Goal: Transaction & Acquisition: Purchase product/service

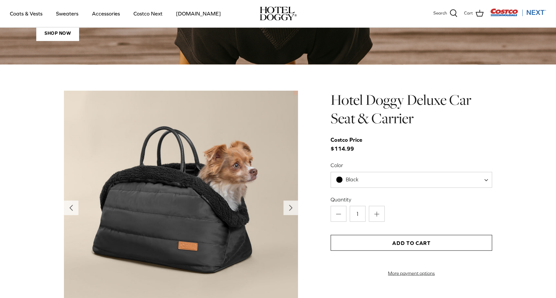
scroll to position [760, 0]
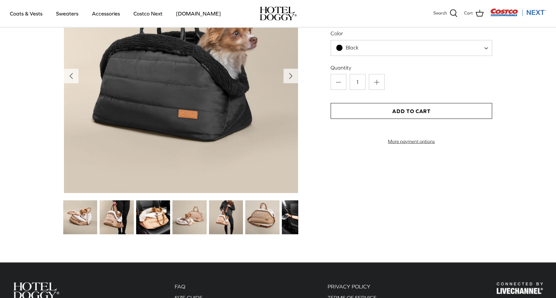
click at [107, 204] on img at bounding box center [117, 217] width 34 height 34
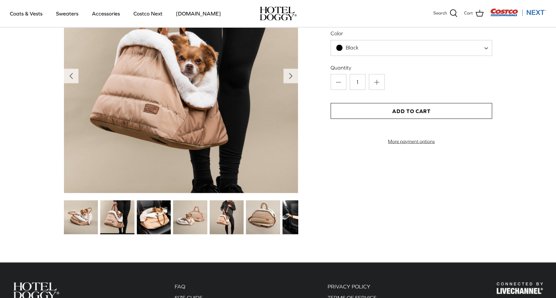
click at [157, 207] on img at bounding box center [154, 217] width 34 height 34
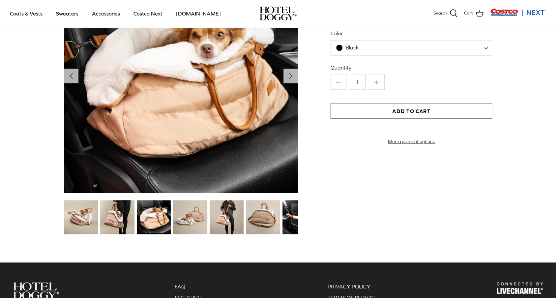
click at [187, 219] on img at bounding box center [190, 217] width 34 height 34
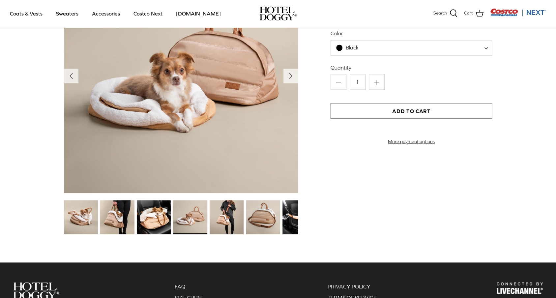
click at [221, 219] on img at bounding box center [227, 217] width 34 height 34
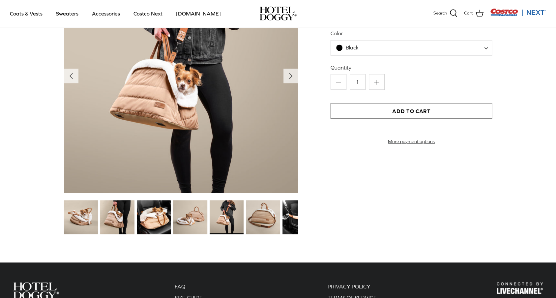
click at [258, 217] on img at bounding box center [263, 217] width 34 height 34
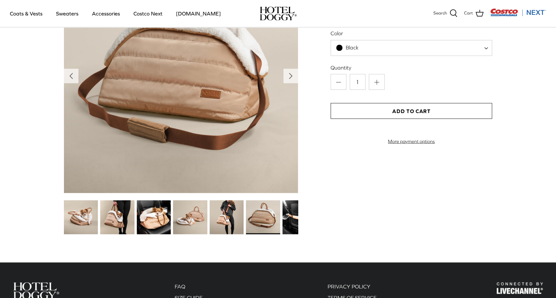
click at [283, 216] on img at bounding box center [300, 217] width 34 height 34
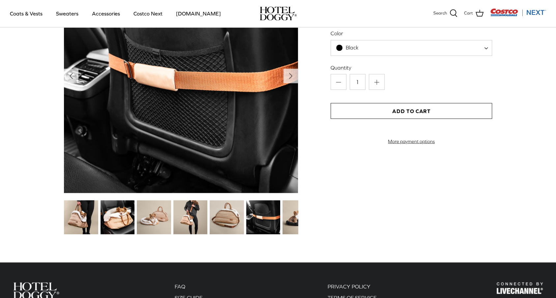
click at [294, 215] on img at bounding box center [300, 217] width 34 height 34
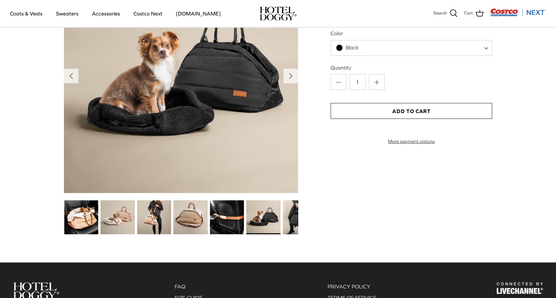
click at [286, 213] on img at bounding box center [300, 217] width 34 height 34
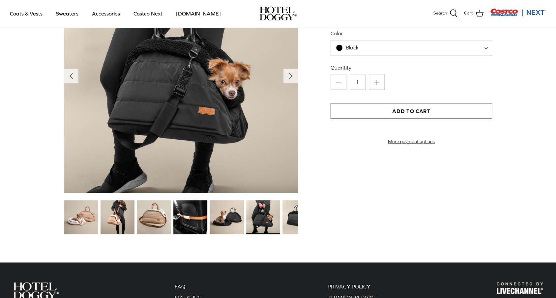
click at [288, 214] on img at bounding box center [300, 217] width 34 height 34
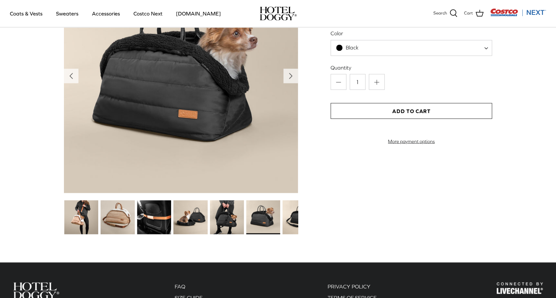
click at [288, 214] on img at bounding box center [300, 217] width 34 height 34
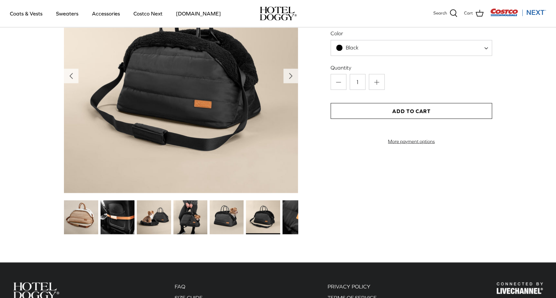
click at [288, 214] on img at bounding box center [300, 217] width 34 height 34
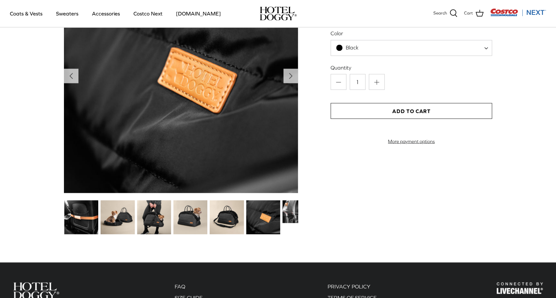
click at [288, 214] on img at bounding box center [300, 211] width 34 height 23
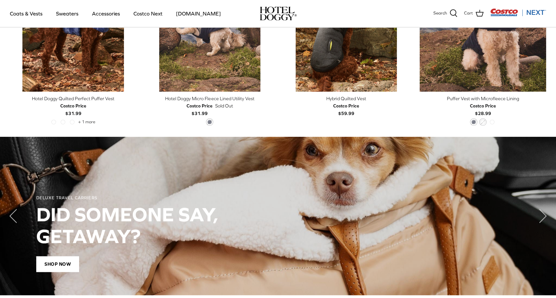
scroll to position [464, 0]
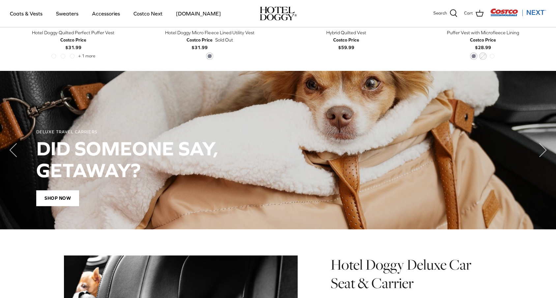
click at [258, 167] on h2 "DID SOMEONE SAY, GETAWAY?" at bounding box center [278, 159] width 484 height 44
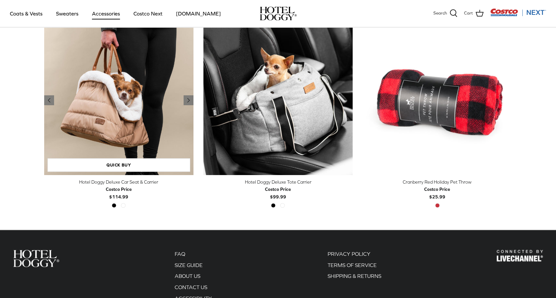
scroll to position [115, 0]
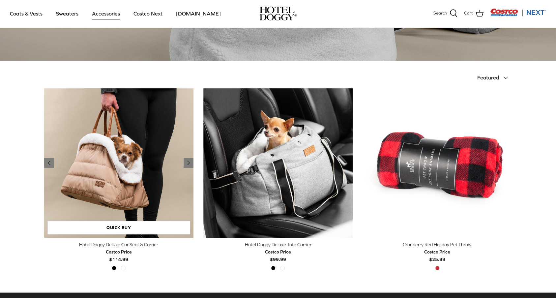
click at [84, 143] on img "Hotel Doggy Deluxe Car Seat & Carrier" at bounding box center [118, 162] width 149 height 149
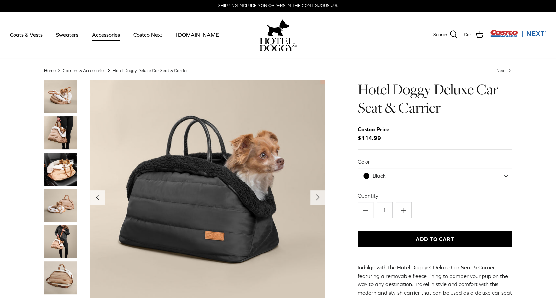
click at [537, 32] on img "Costco Next" at bounding box center [518, 33] width 56 height 8
